Goal: Task Accomplishment & Management: Complete application form

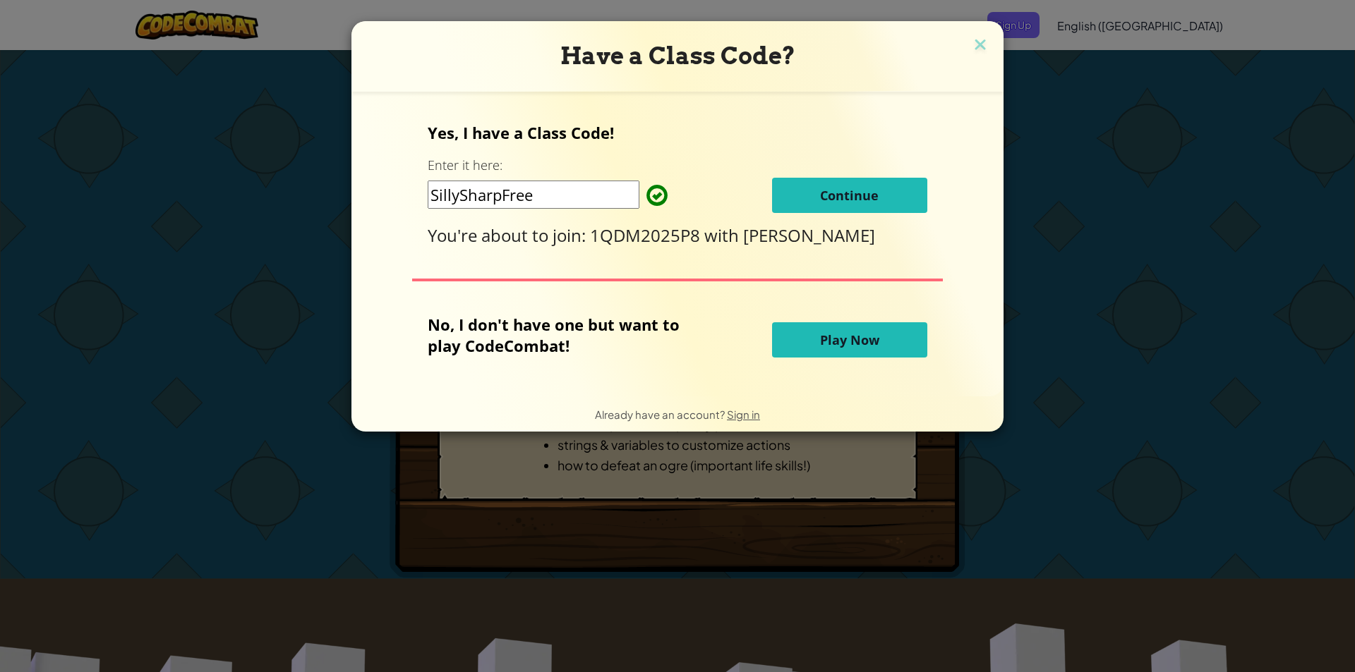
click at [902, 145] on div "Yes, I have a Class Code! Enter it here: SillySharpFree Continue You're about t…" at bounding box center [677, 184] width 499 height 125
click at [893, 181] on button "Continue" at bounding box center [849, 195] width 155 height 35
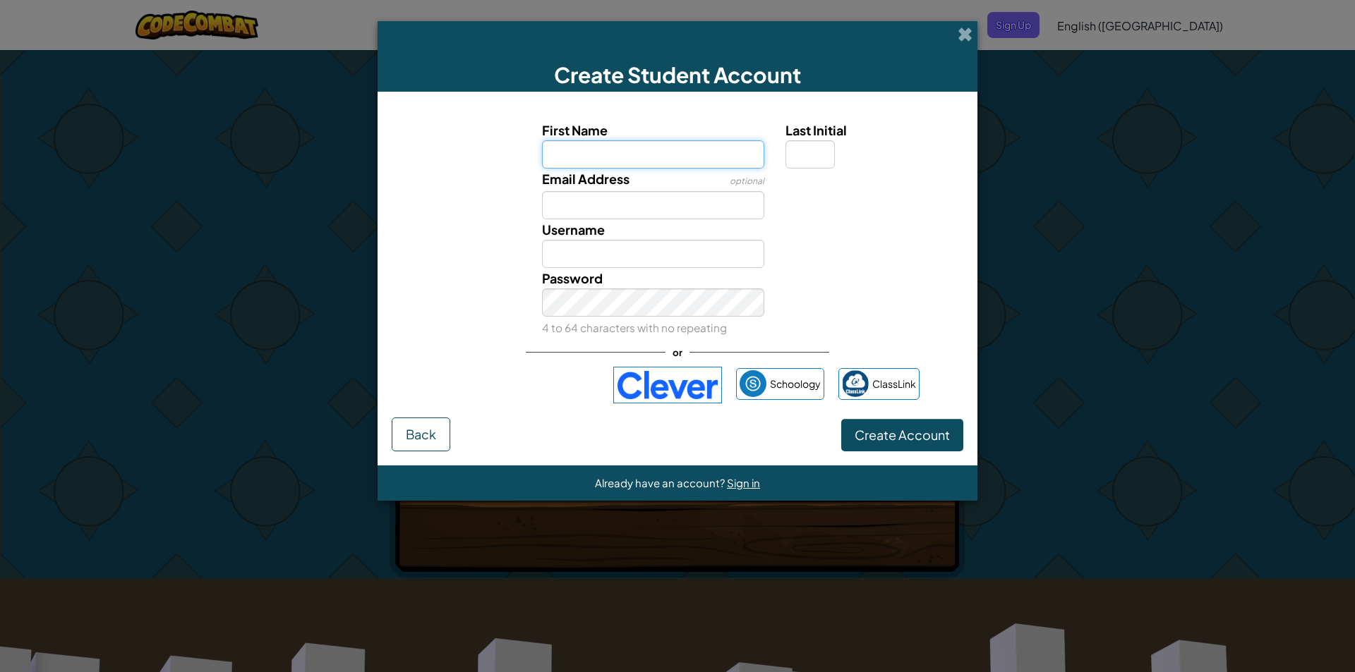
click at [608, 151] on input "First Name" at bounding box center [653, 154] width 223 height 28
type input "[PERSON_NAME]"
click at [960, 30] on span at bounding box center [964, 34] width 15 height 15
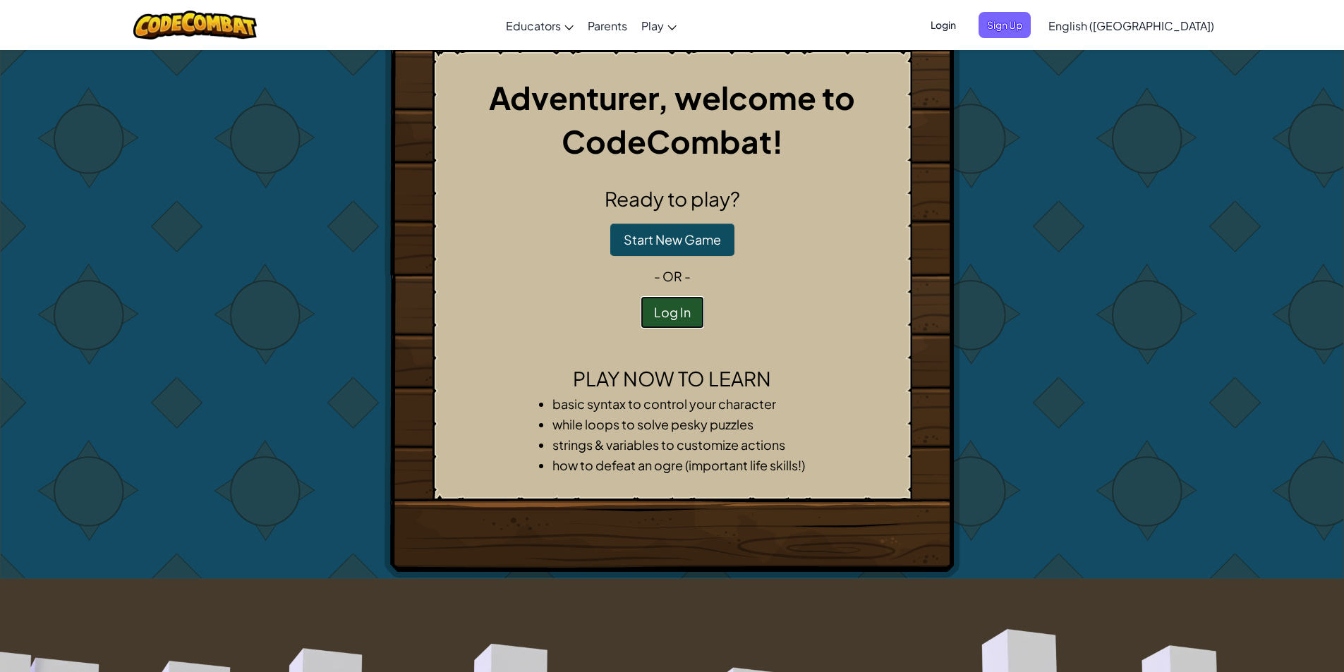
click at [673, 323] on button "Log In" at bounding box center [673, 312] width 64 height 32
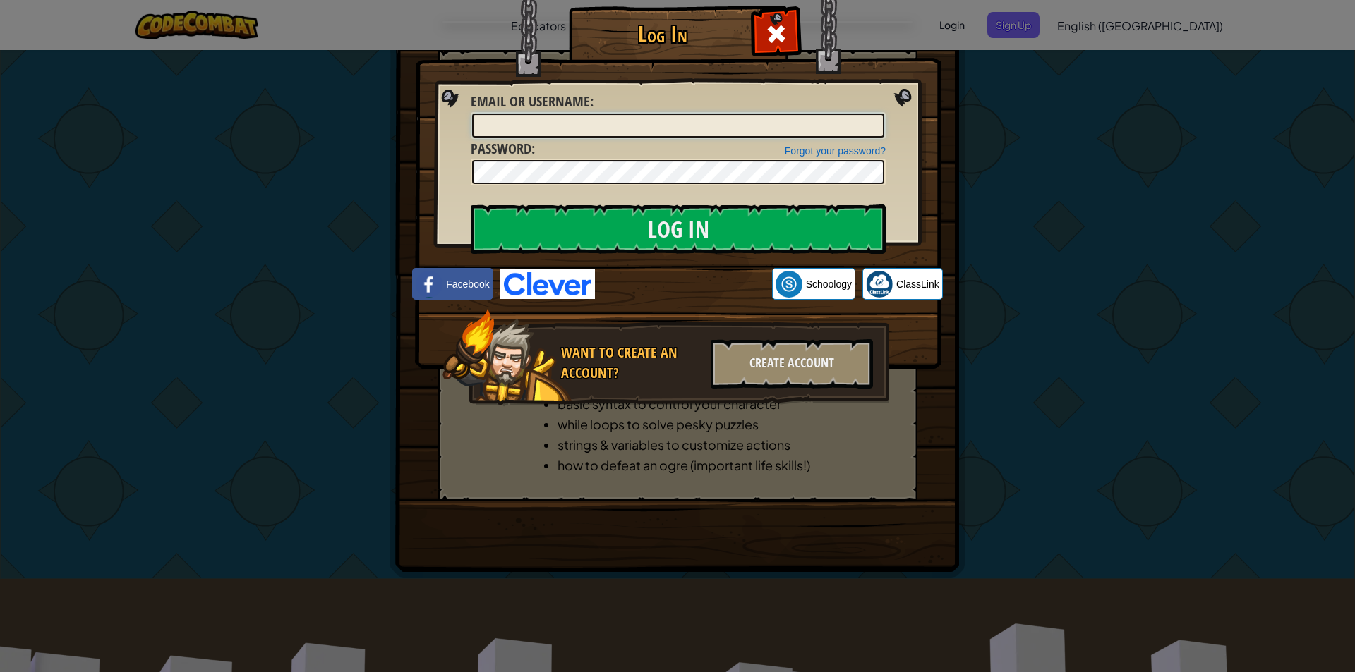
click at [574, 132] on input "Email or Username :" at bounding box center [678, 126] width 412 height 24
type input "dasdyl5564"
click at [471, 205] on input "Log In" at bounding box center [678, 229] width 415 height 49
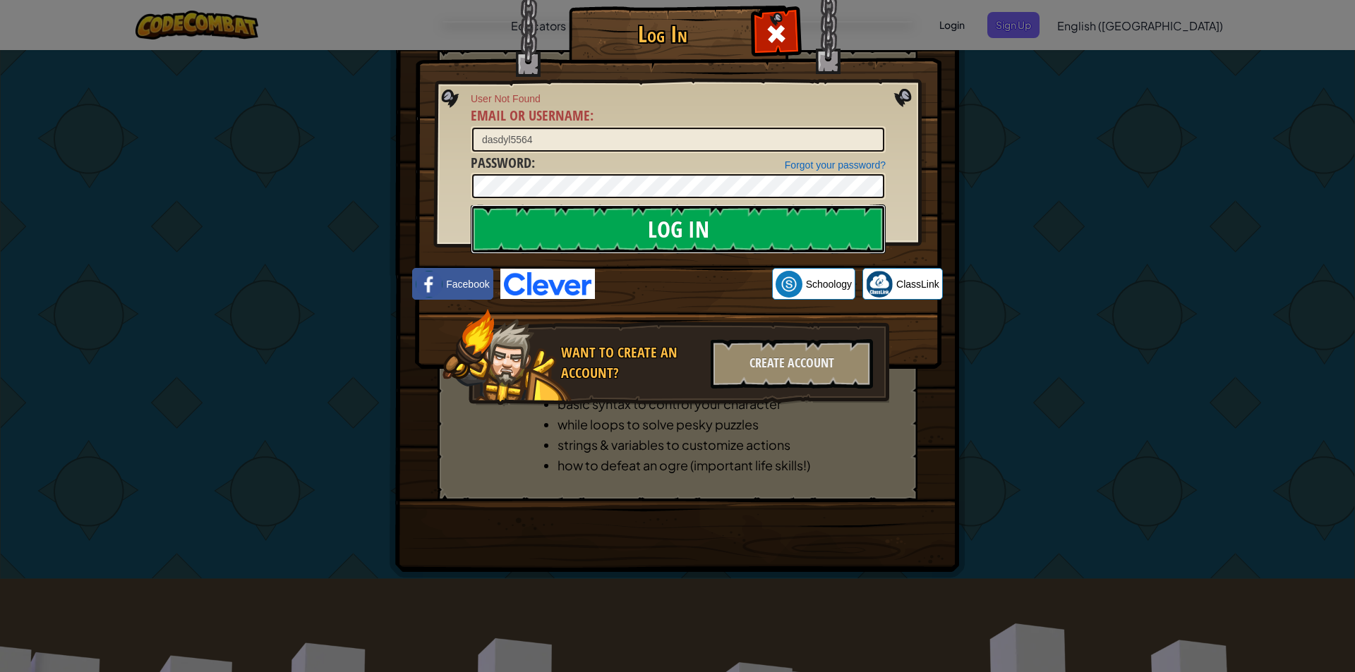
click at [624, 217] on input "Log In" at bounding box center [678, 229] width 415 height 49
